Goal: Communication & Community: Answer question/provide support

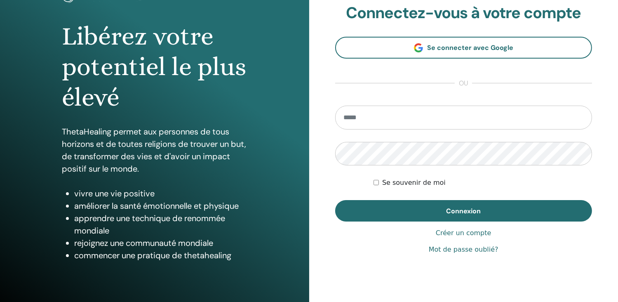
scroll to position [82, 0]
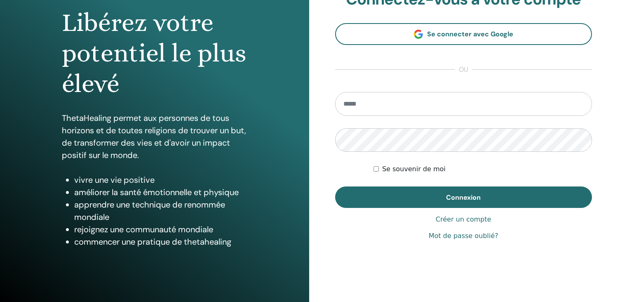
click at [356, 105] on input "email" at bounding box center [463, 104] width 257 height 24
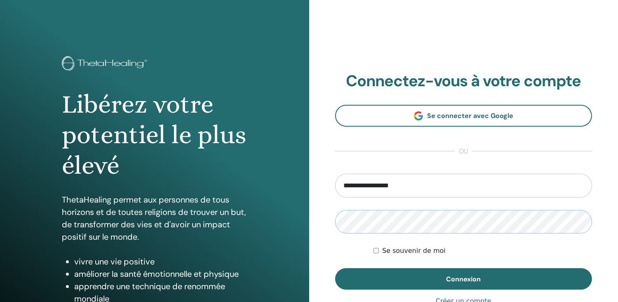
scroll to position [0, 0]
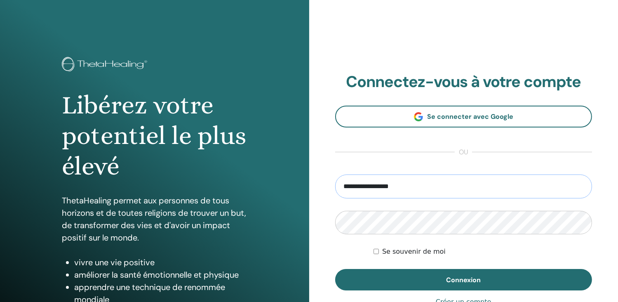
click at [401, 184] on input "**********" at bounding box center [463, 186] width 257 height 24
type input "*"
drag, startPoint x: 355, startPoint y: 190, endPoint x: 513, endPoint y: 187, distance: 157.9
click at [513, 187] on input "email" at bounding box center [463, 186] width 257 height 24
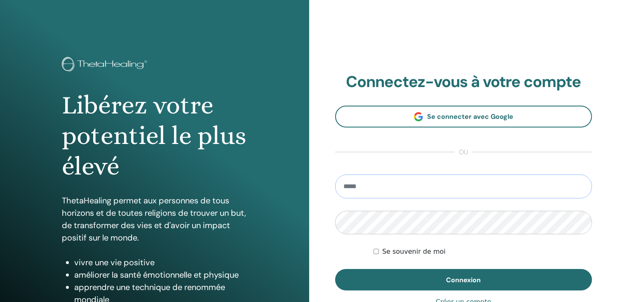
click at [513, 187] on input "email" at bounding box center [463, 186] width 257 height 24
click at [359, 184] on input "email" at bounding box center [463, 186] width 257 height 24
drag, startPoint x: 351, startPoint y: 185, endPoint x: 345, endPoint y: 185, distance: 6.6
click at [345, 185] on input "email" at bounding box center [463, 186] width 257 height 24
click at [368, 186] on input "email" at bounding box center [463, 186] width 257 height 24
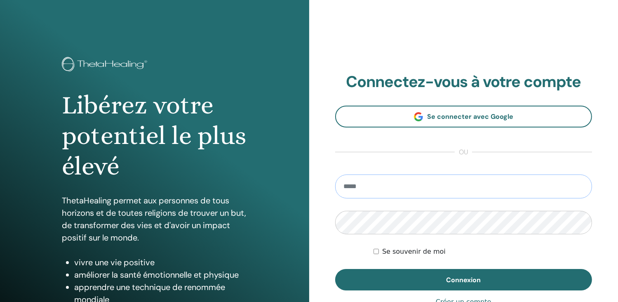
click at [368, 186] on input "email" at bounding box center [463, 186] width 257 height 24
drag, startPoint x: 368, startPoint y: 186, endPoint x: 333, endPoint y: 179, distance: 35.3
click at [333, 179] on div "**********" at bounding box center [463, 198] width 309 height 396
click at [373, 187] on input "email" at bounding box center [463, 186] width 257 height 24
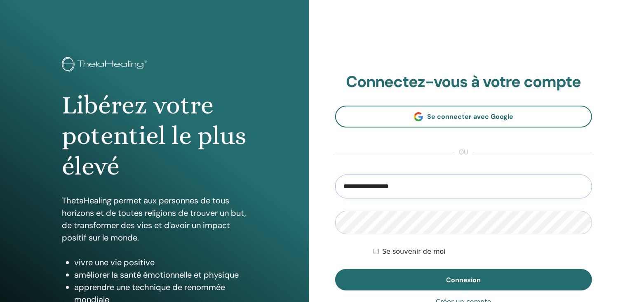
type input "**********"
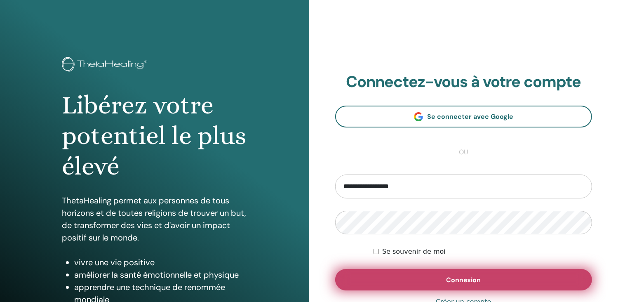
click at [455, 280] on span "Connexion" at bounding box center [463, 279] width 35 height 9
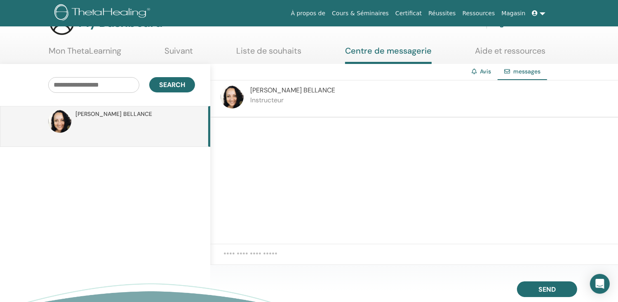
scroll to position [41, 0]
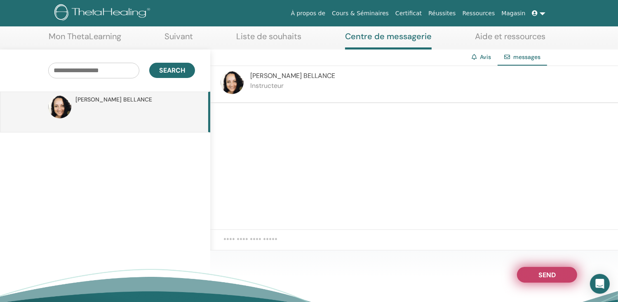
click at [538, 272] on span "Send" at bounding box center [546, 273] width 17 height 6
click at [541, 275] on span "Send" at bounding box center [546, 273] width 17 height 6
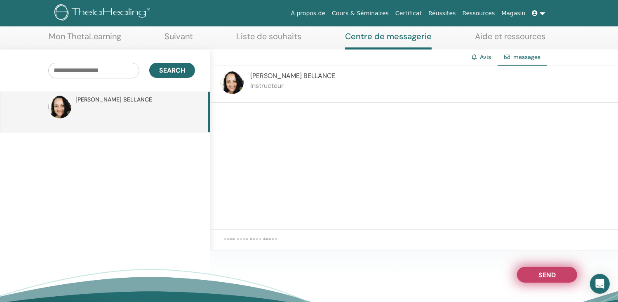
click at [541, 275] on span "Send" at bounding box center [546, 273] width 17 height 6
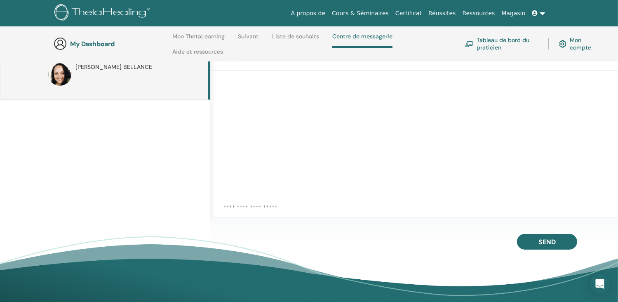
scroll to position [117, 0]
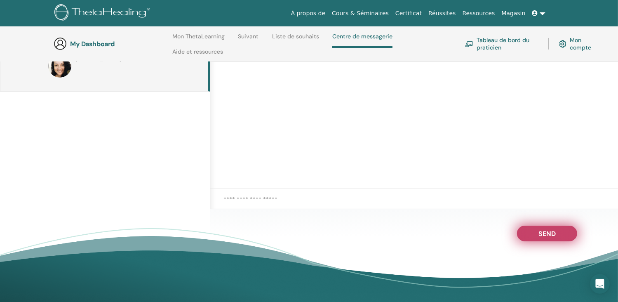
click at [554, 232] on span "Send" at bounding box center [546, 232] width 17 height 6
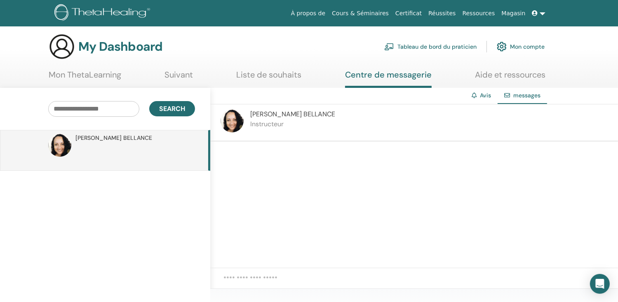
scroll to position [0, 0]
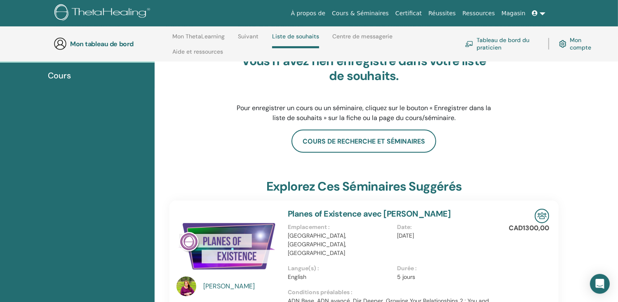
scroll to position [76, 0]
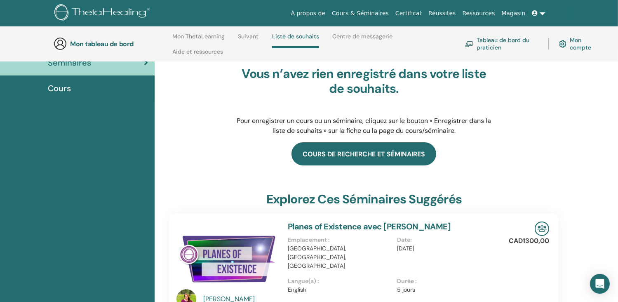
click at [391, 153] on link "Cours de recherche et séminaires" at bounding box center [363, 153] width 145 height 23
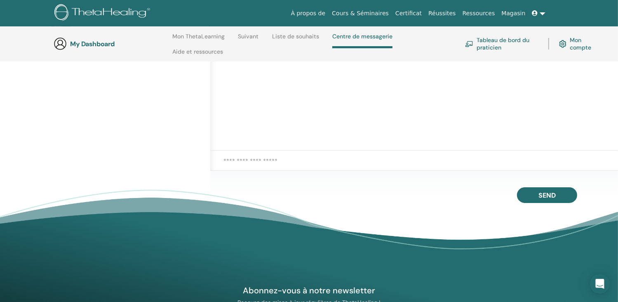
scroll to position [158, 0]
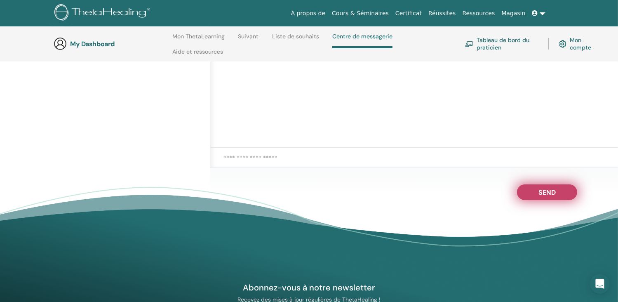
click at [546, 194] on span "Send" at bounding box center [546, 191] width 17 height 6
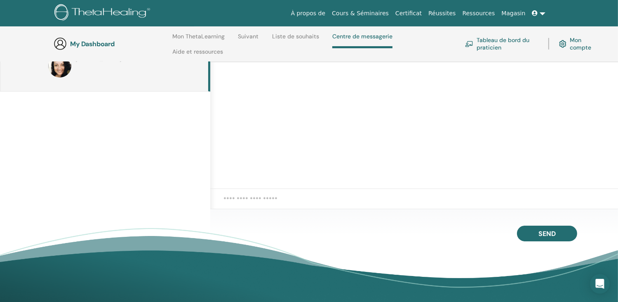
scroll to position [0, 0]
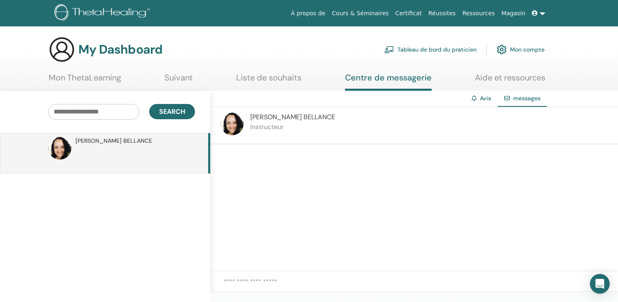
click at [542, 13] on link at bounding box center [539, 13] width 20 height 15
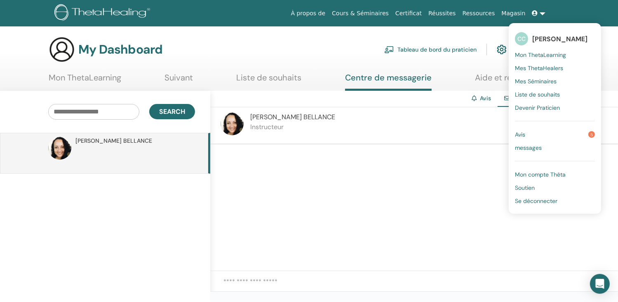
click at [531, 200] on span "Se déconnecter" at bounding box center [536, 200] width 42 height 7
